Goal: Task Accomplishment & Management: Manage account settings

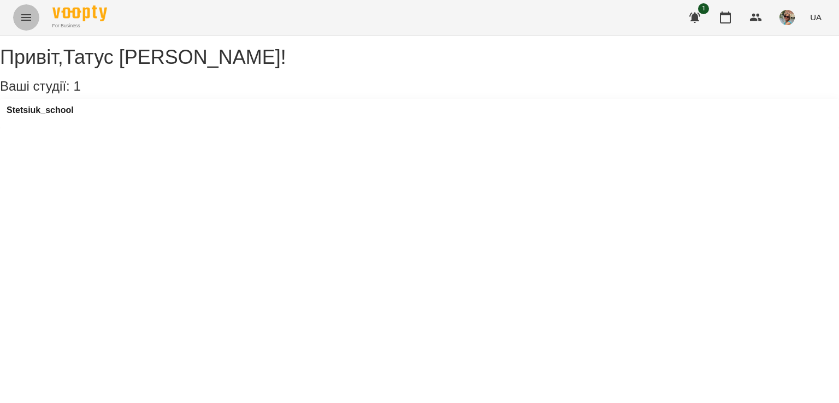
click at [22, 16] on icon "Menu" at bounding box center [26, 17] width 13 height 13
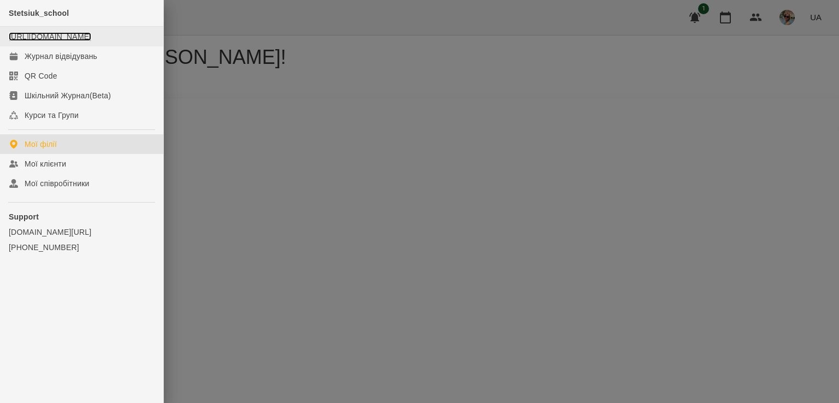
click at [29, 41] on link "[URL][DOMAIN_NAME]" at bounding box center [50, 36] width 82 height 9
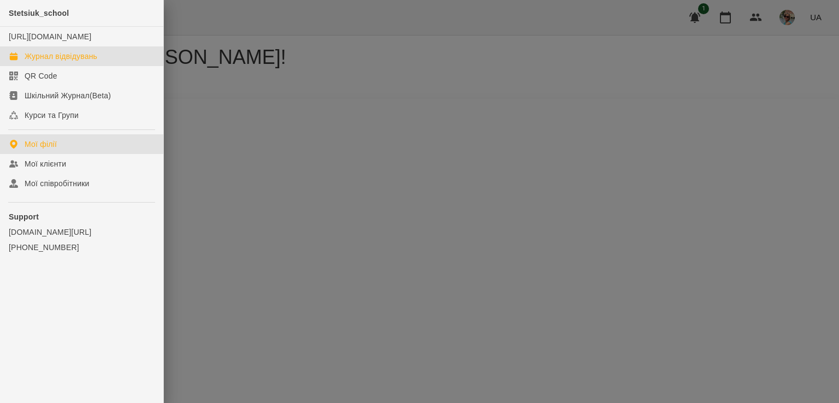
click at [55, 62] on div "Журнал відвідувань" at bounding box center [61, 56] width 73 height 11
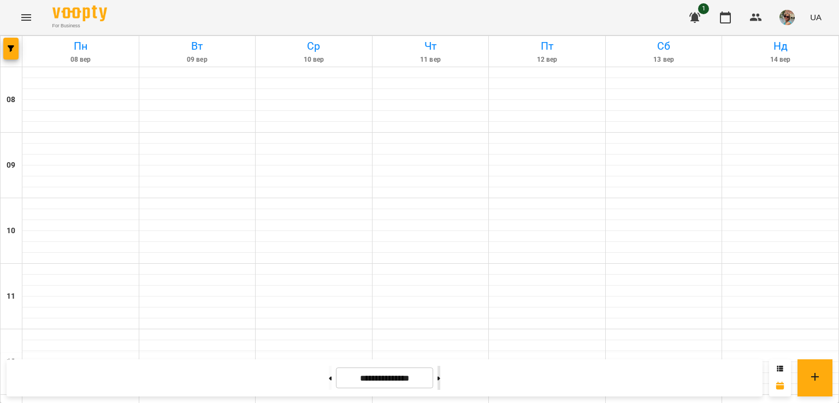
click at [440, 373] on button at bounding box center [439, 378] width 3 height 24
type input "**********"
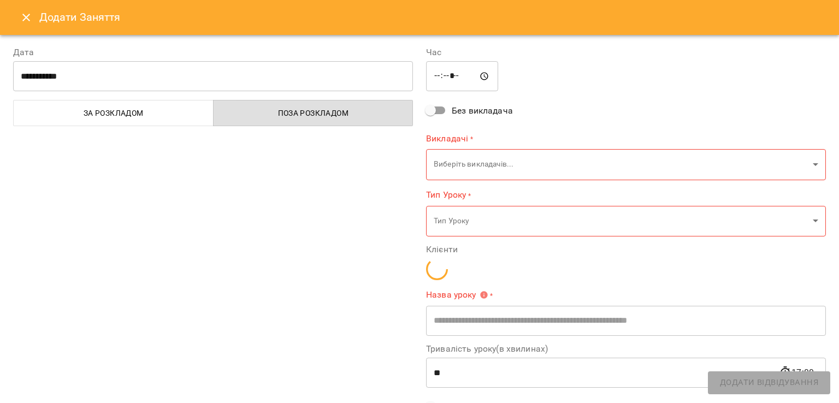
type input "**********"
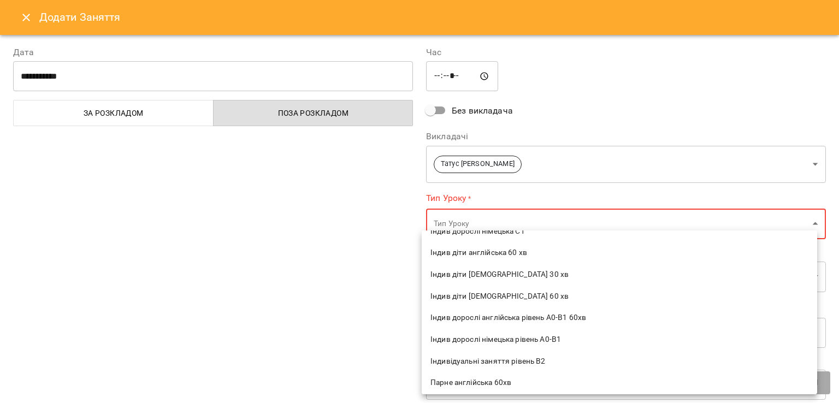
scroll to position [239, 0]
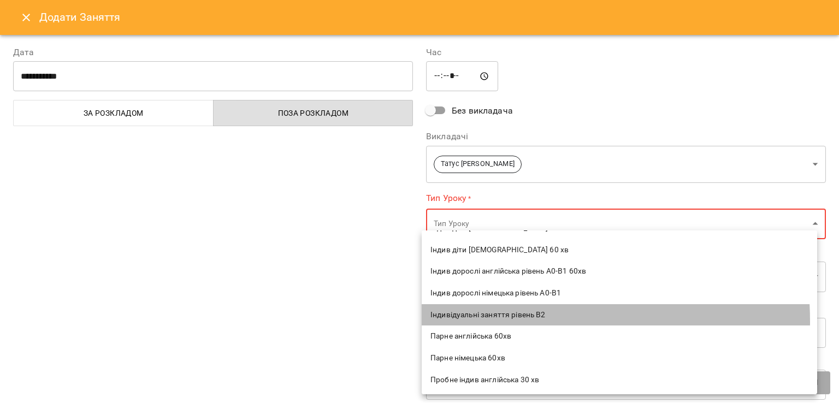
click at [491, 321] on li "Індивідуальні заняття рівень В2" at bounding box center [619, 315] width 395 height 22
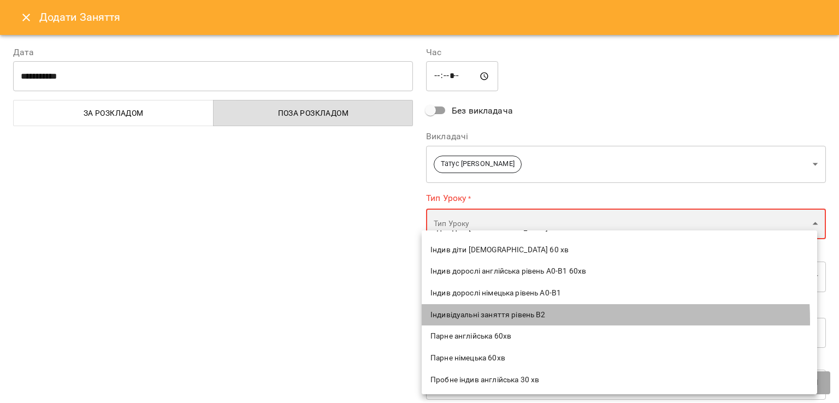
type input "**********"
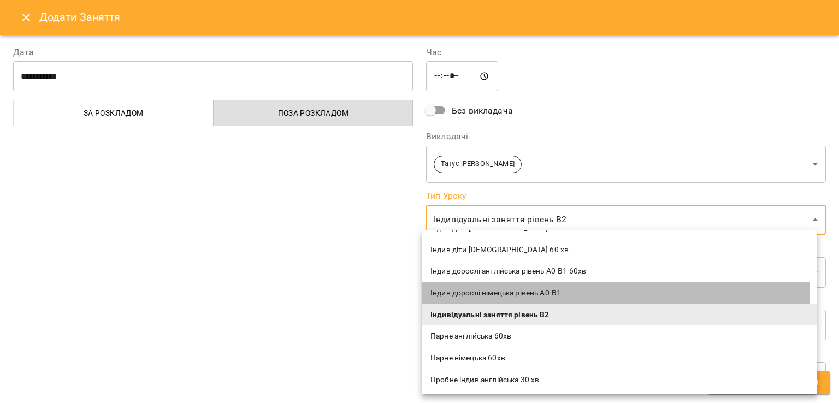
click at [499, 294] on span "Індив дорослі німецька рівень А0-В1" at bounding box center [619, 293] width 378 height 11
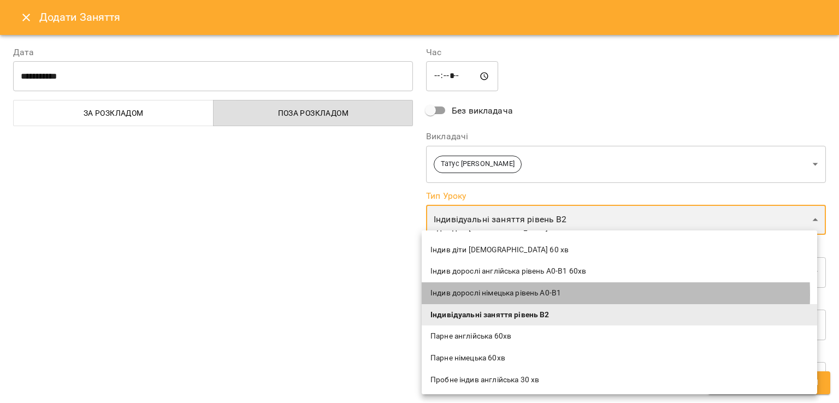
type input "**********"
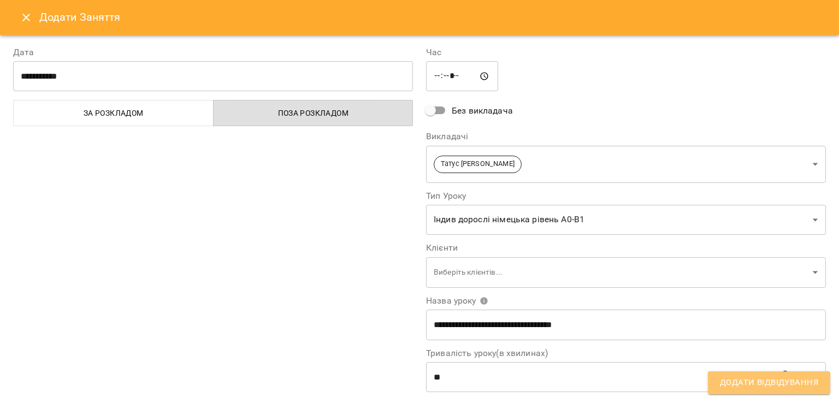
click at [771, 391] on button "Додати Відвідування" at bounding box center [769, 382] width 122 height 23
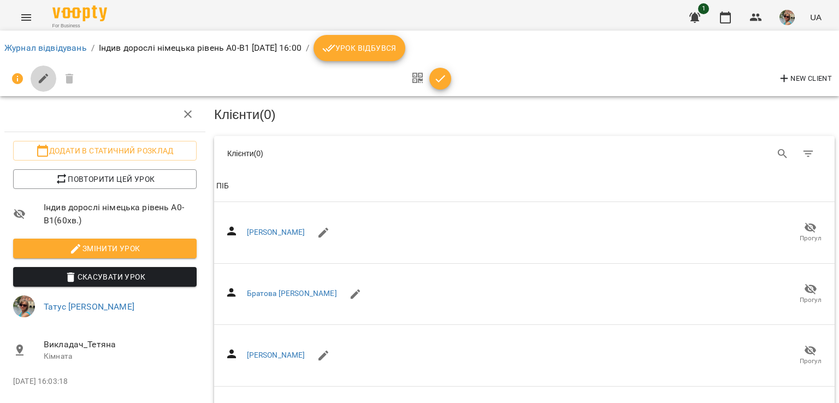
click at [37, 79] on icon "button" at bounding box center [43, 78] width 13 height 13
select select "**********"
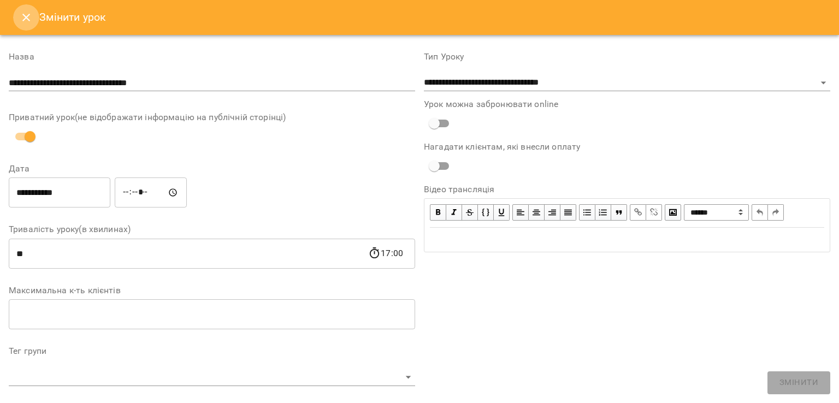
click at [26, 14] on icon "Close" at bounding box center [26, 17] width 13 height 13
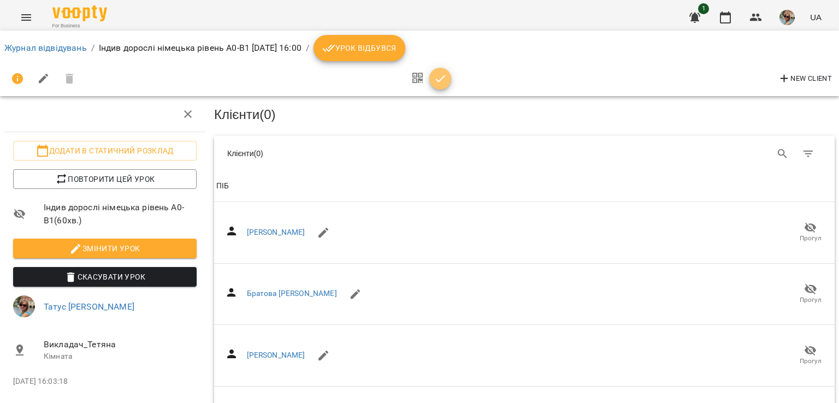
click at [439, 77] on icon "button" at bounding box center [440, 78] width 13 height 13
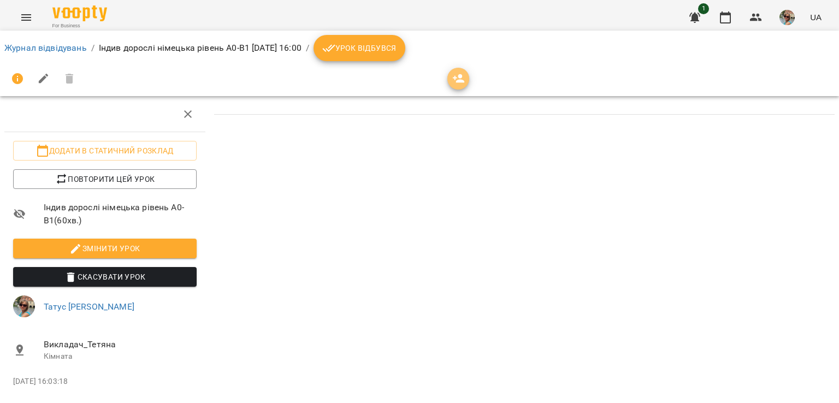
click at [460, 78] on icon "button" at bounding box center [459, 78] width 12 height 9
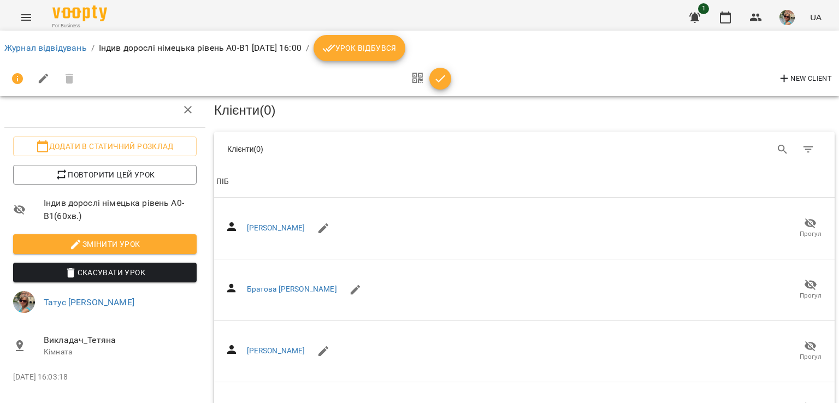
scroll to position [160, 0]
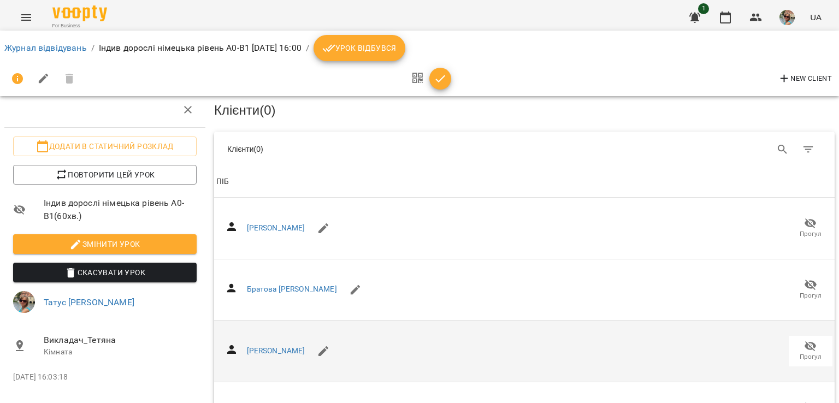
click at [390, 329] on div "[PERSON_NAME]" at bounding box center [524, 351] width 616 height 44
click at [397, 329] on div "[PERSON_NAME]" at bounding box center [524, 351] width 616 height 44
click at [333, 329] on div "[PERSON_NAME]" at bounding box center [280, 351] width 129 height 44
click at [318, 346] on icon "button" at bounding box center [323, 351] width 10 height 10
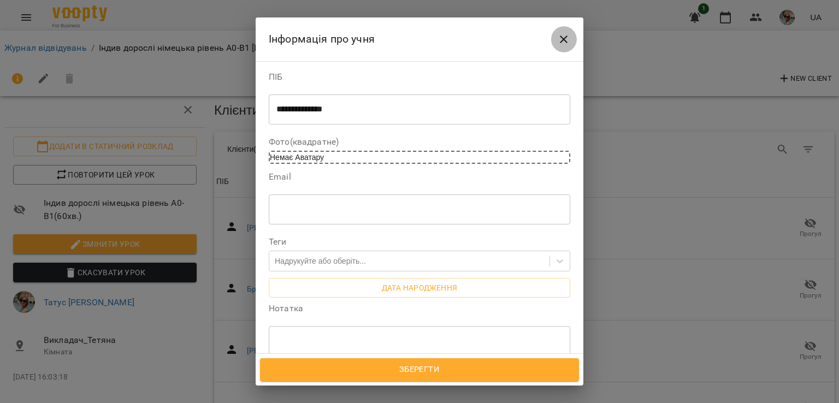
click at [562, 38] on icon "Close" at bounding box center [564, 40] width 8 height 8
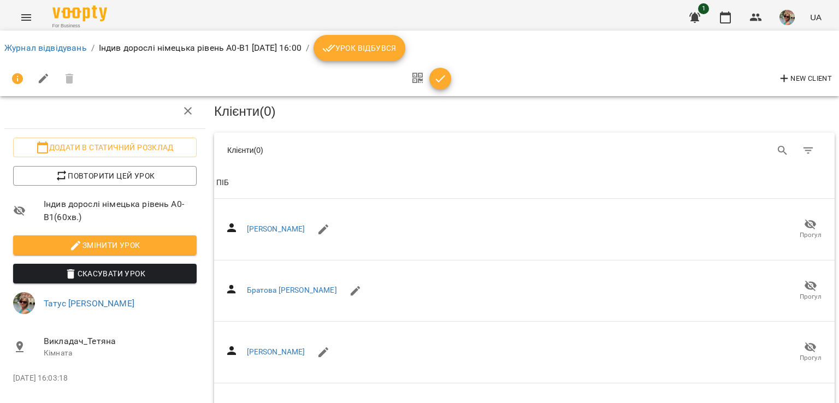
scroll to position [0, 0]
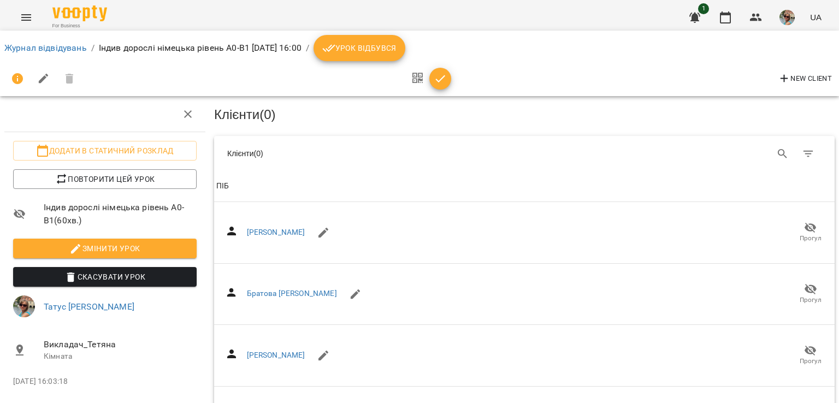
click at [23, 33] on div "Журнал відвідувань / Індив дорослі німецька рівень А0-В1 [DATE] 16:00 / Урок ві…" at bounding box center [419, 48] width 835 height 31
click at [24, 17] on icon "Menu" at bounding box center [26, 17] width 10 height 7
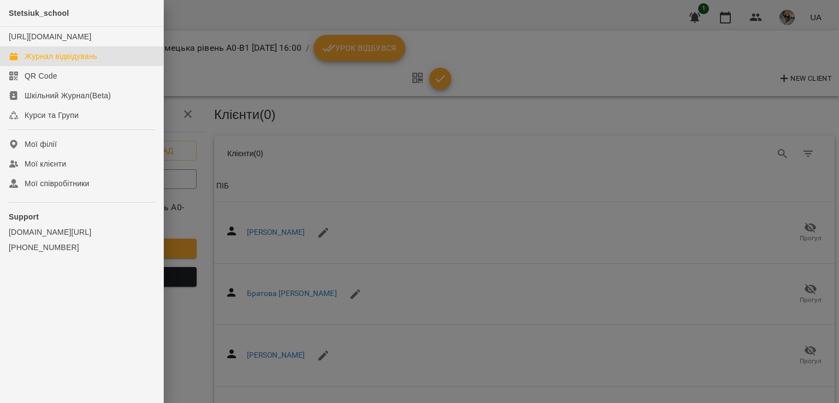
click at [44, 62] on div "Журнал відвідувань" at bounding box center [61, 56] width 73 height 11
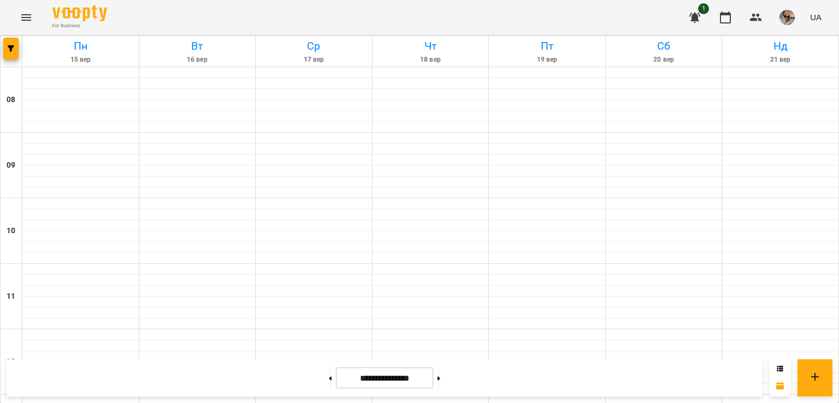
scroll to position [100, 0]
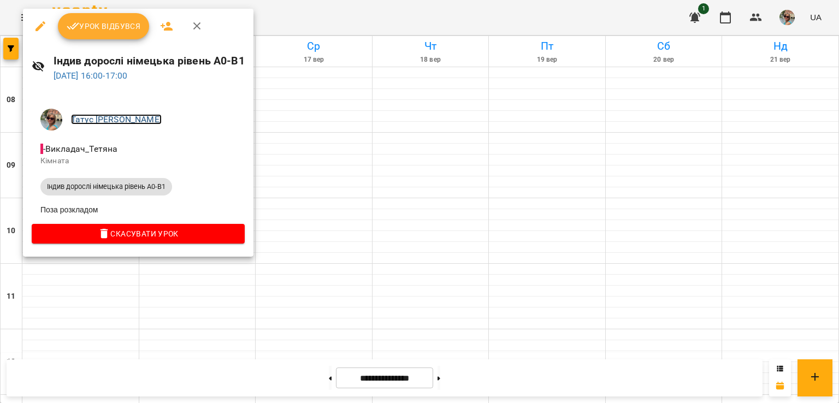
click at [94, 115] on link "Татус [PERSON_NAME]" at bounding box center [116, 119] width 91 height 10
